Goal: Find specific page/section: Find specific page/section

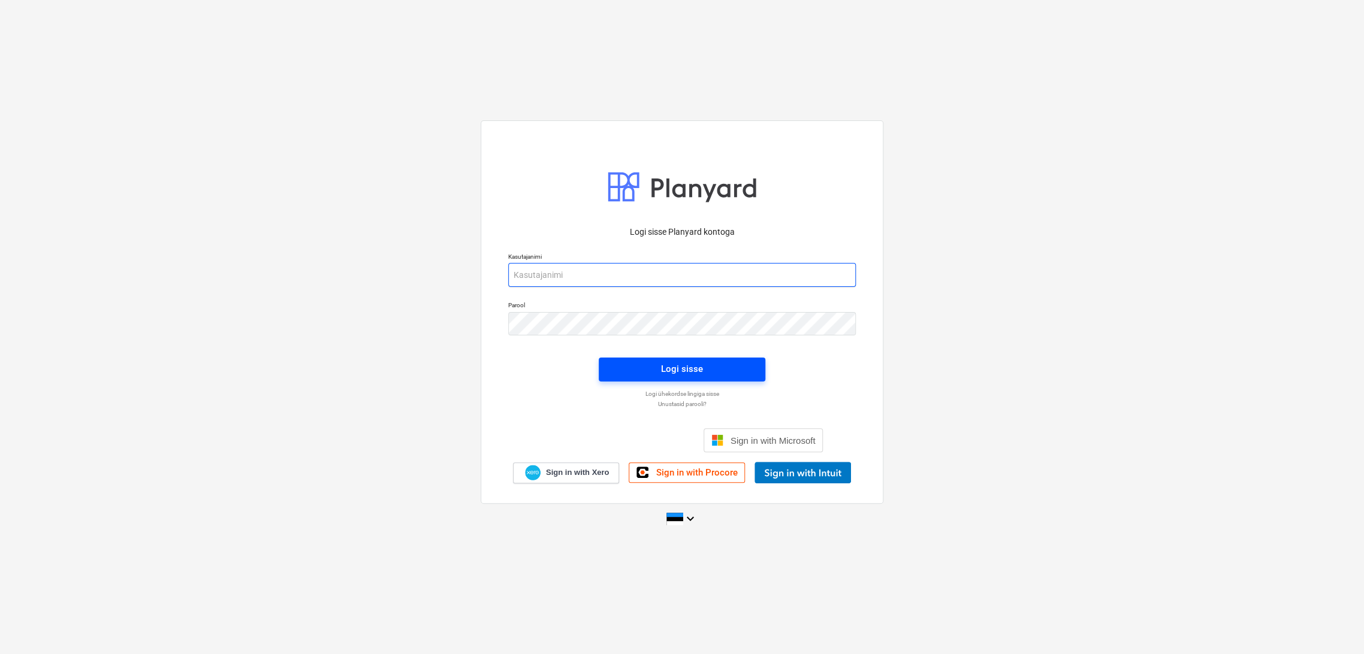
type input "[EMAIL_ADDRESS][DOMAIN_NAME]"
click at [686, 375] on div "Logi sisse" at bounding box center [682, 369] width 42 height 16
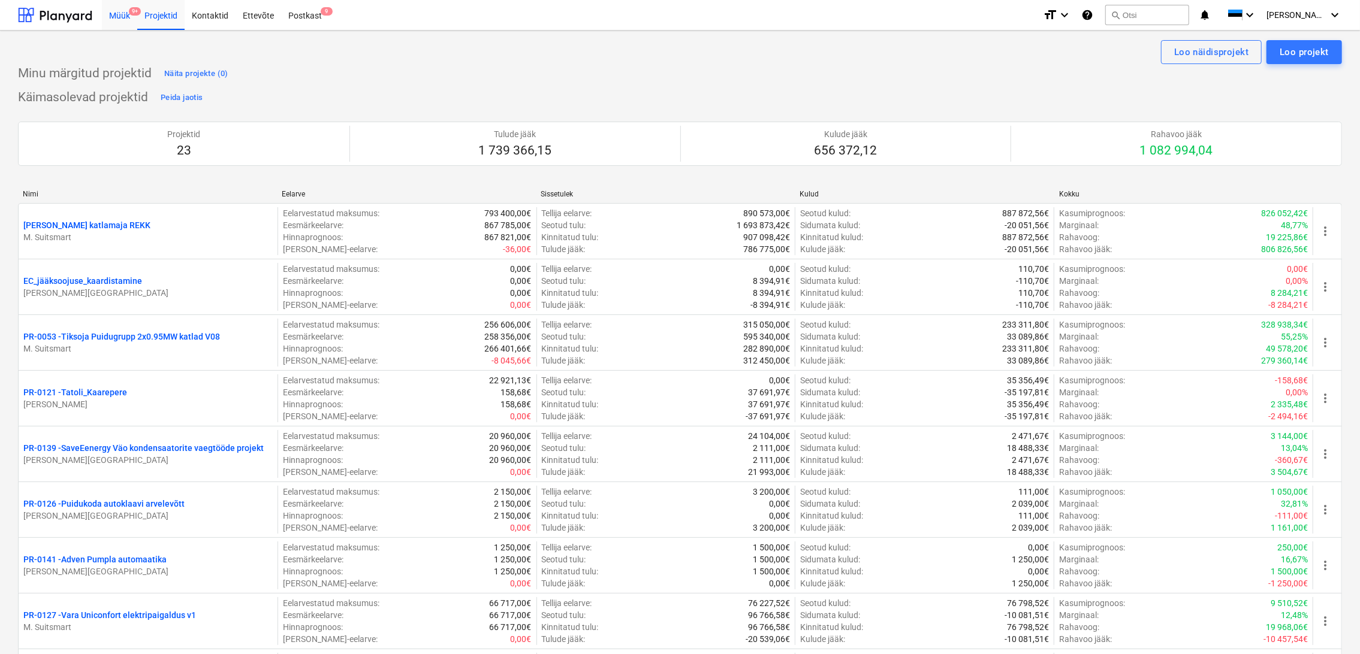
click at [120, 19] on div "Müük 9+" at bounding box center [119, 14] width 35 height 31
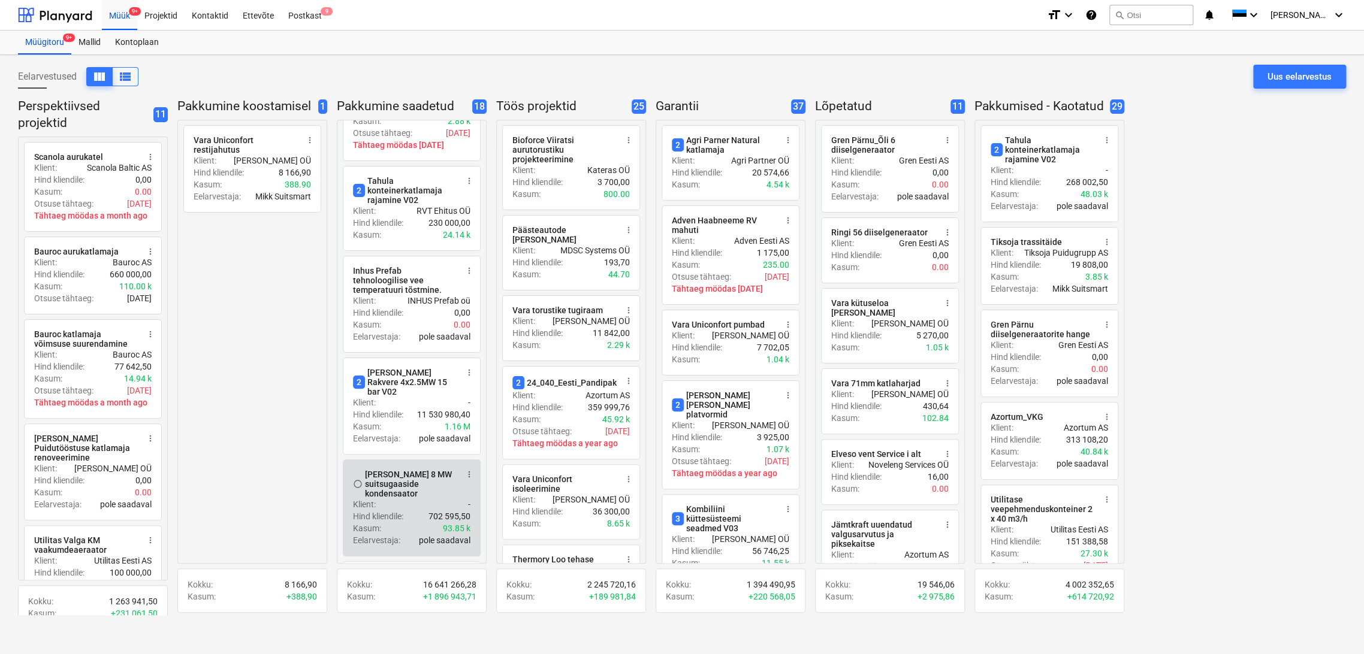
scroll to position [67, 0]
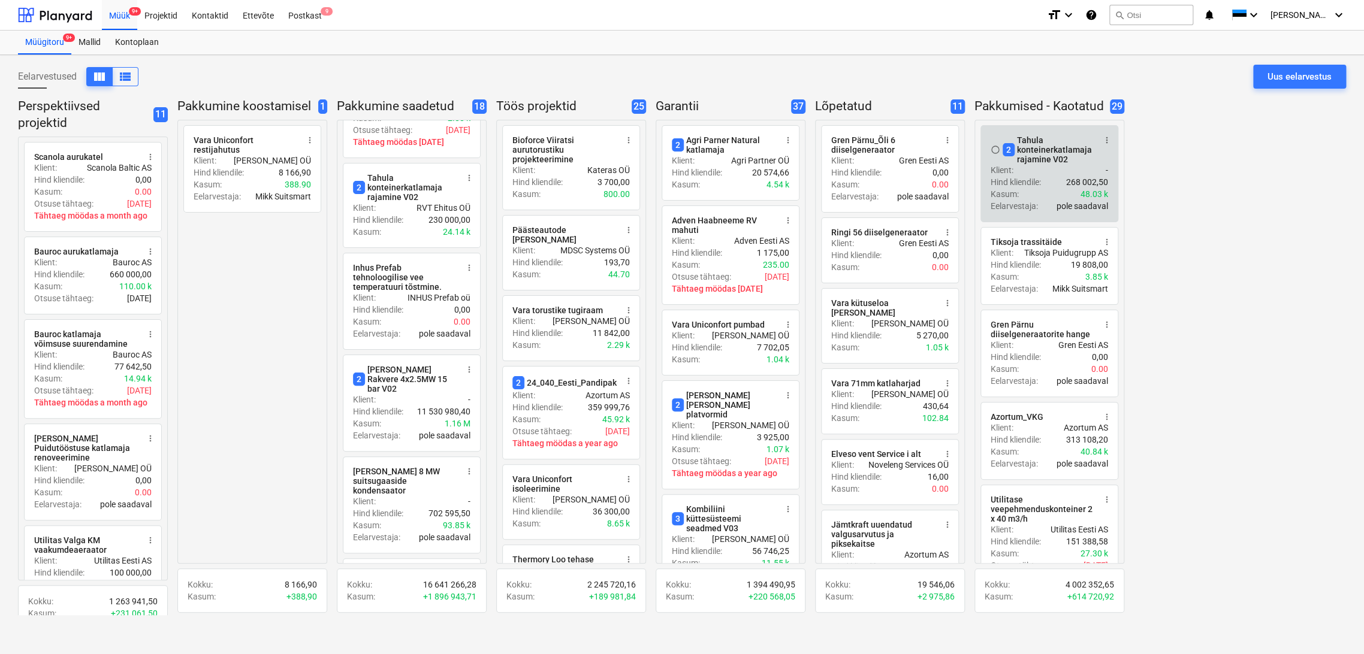
click at [1106, 140] on span "more_vert" at bounding box center [1107, 140] width 10 height 10
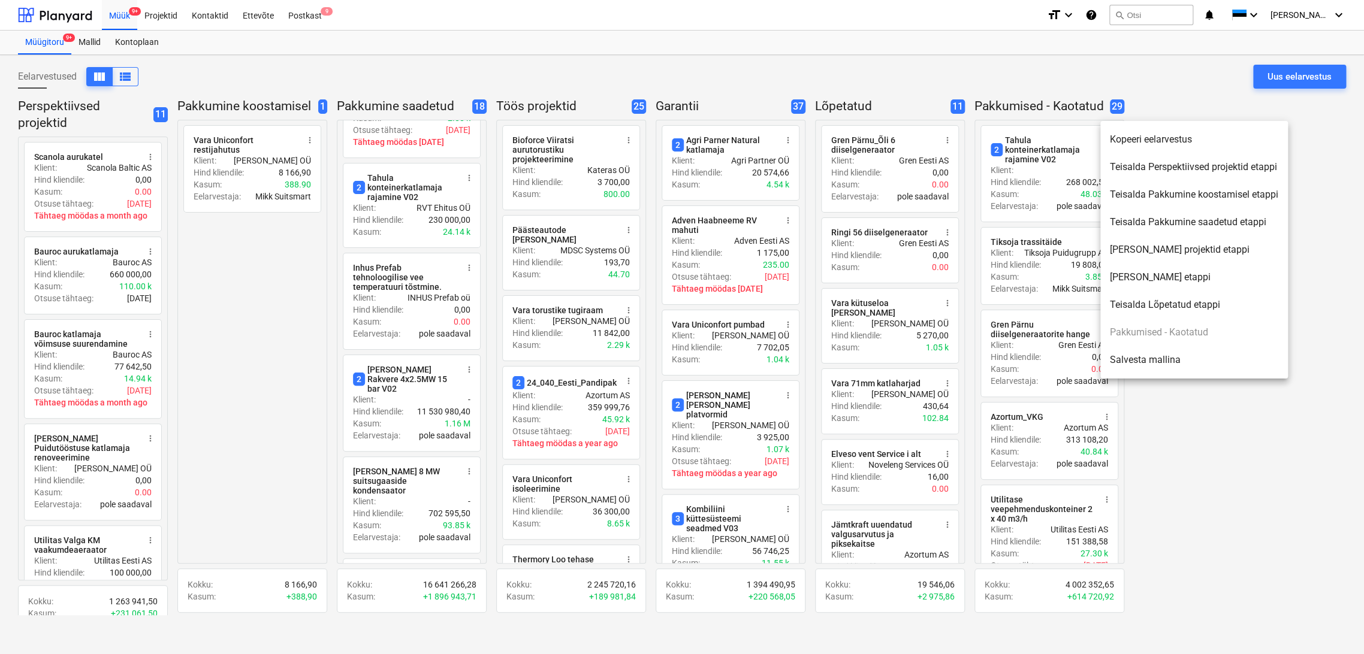
click at [1247, 514] on div at bounding box center [682, 327] width 1364 height 654
